Goal: Navigation & Orientation: Find specific page/section

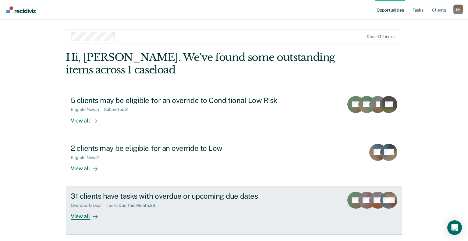
click at [74, 218] on div "View all" at bounding box center [88, 214] width 34 height 12
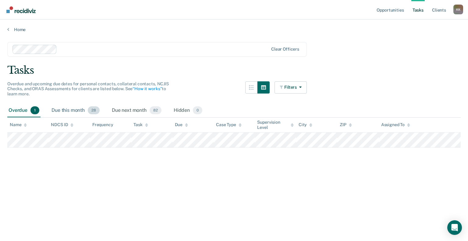
click at [67, 108] on div "Due this month 28" at bounding box center [75, 110] width 51 height 13
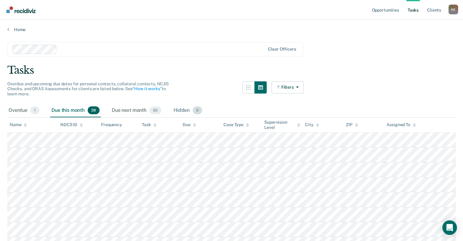
click at [182, 113] on div "Hidden 0" at bounding box center [187, 110] width 31 height 13
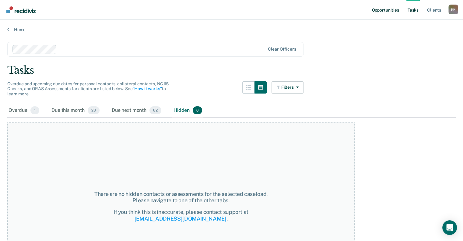
click at [388, 10] on link "Opportunities" at bounding box center [386, 9] width 30 height 19
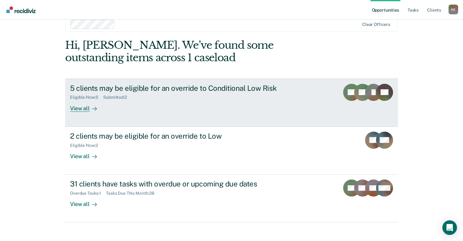
scroll to position [18, 0]
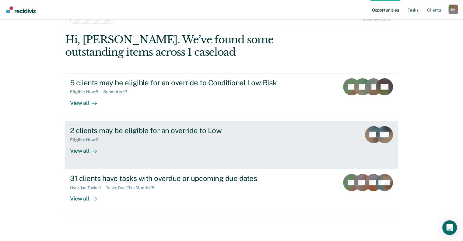
click at [73, 150] on div "View all" at bounding box center [87, 148] width 34 height 12
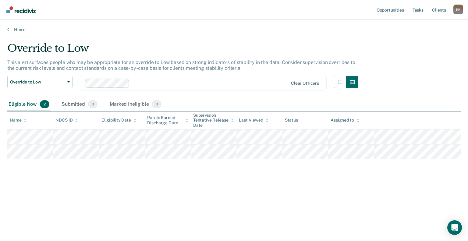
click at [18, 32] on main "Override to Low This alert surfaces people who may be appropriate for an overri…" at bounding box center [234, 135] width 468 height 207
click at [18, 31] on link "Home" at bounding box center [233, 29] width 453 height 5
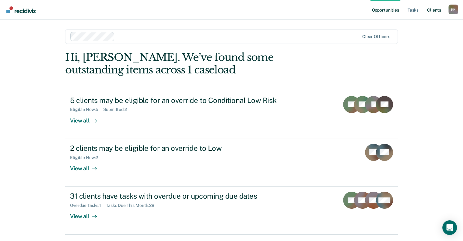
click at [430, 9] on link "Client s" at bounding box center [434, 9] width 16 height 19
